Goal: Entertainment & Leisure: Browse casually

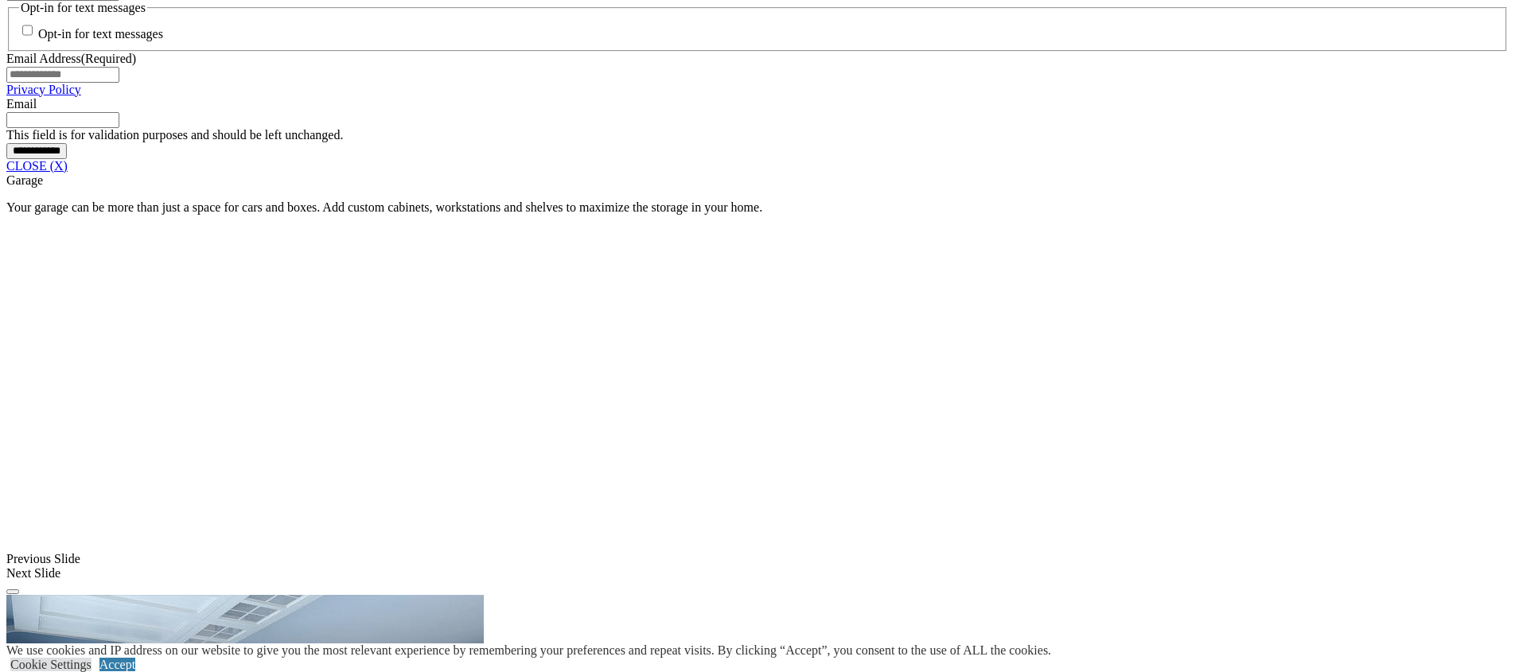
scroll to position [1313, 0]
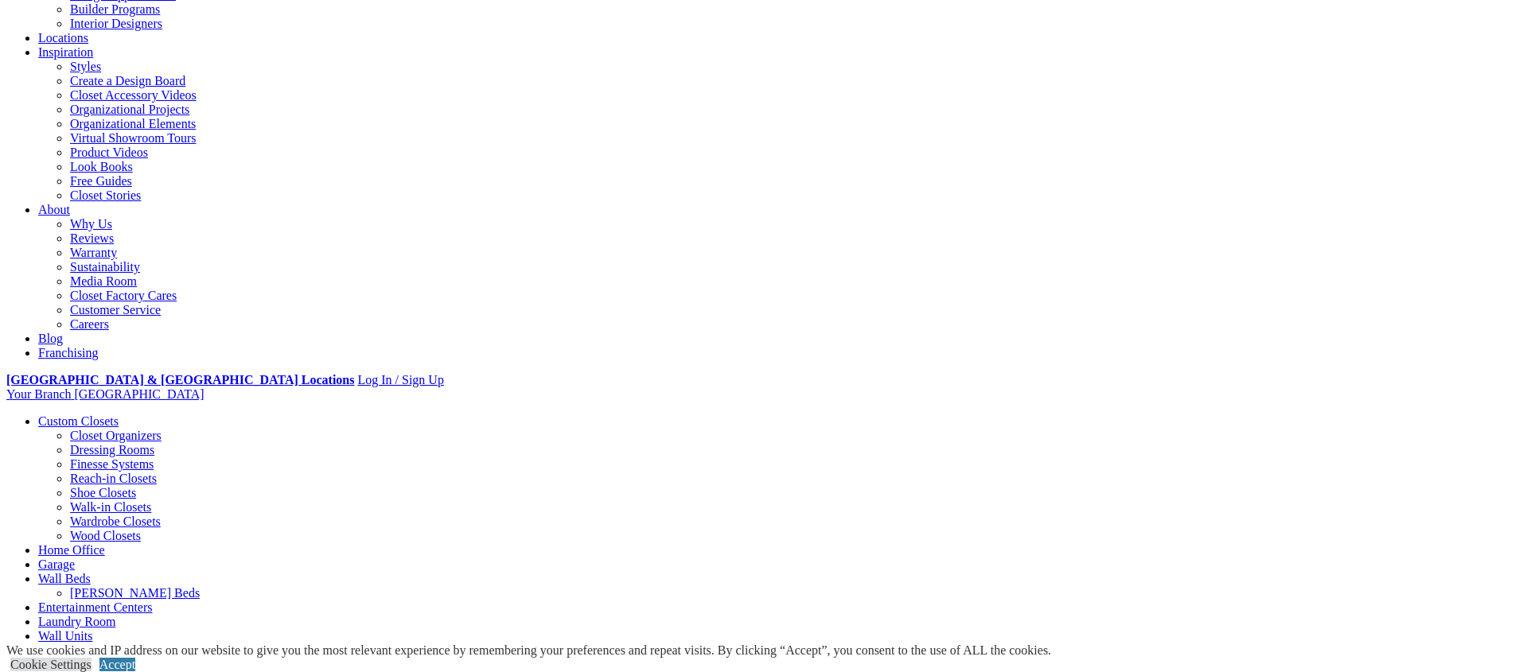
scroll to position [240, 0]
